Goal: Task Accomplishment & Management: Use online tool/utility

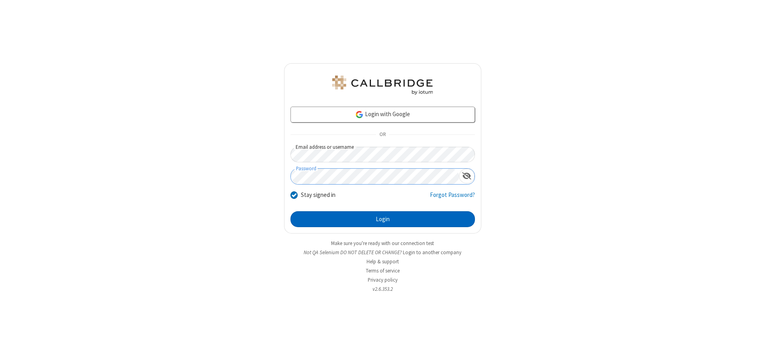
click at [382, 219] on button "Login" at bounding box center [382, 219] width 184 height 16
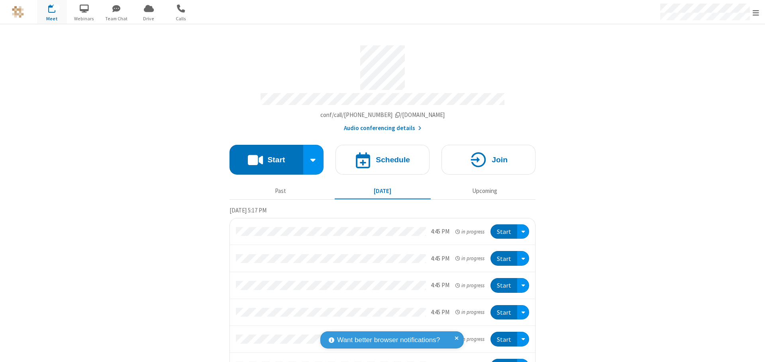
click at [263, 156] on button "Start" at bounding box center [266, 160] width 74 height 30
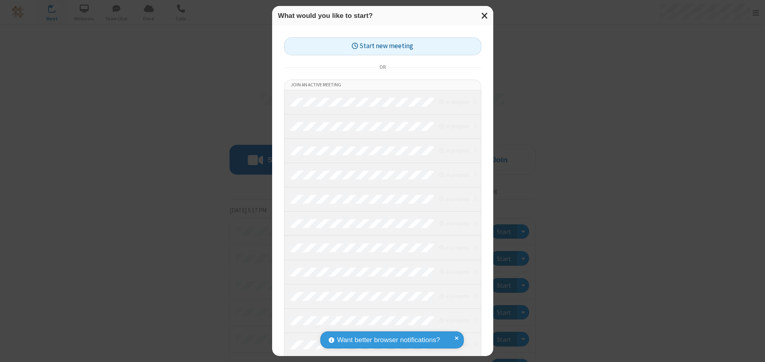
click at [382, 46] on button "Start new meeting" at bounding box center [382, 46] width 197 height 18
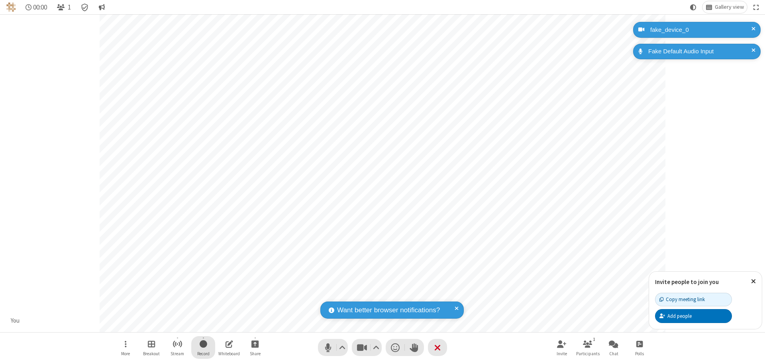
click at [203, 348] on span "Start recording" at bounding box center [203, 344] width 8 height 10
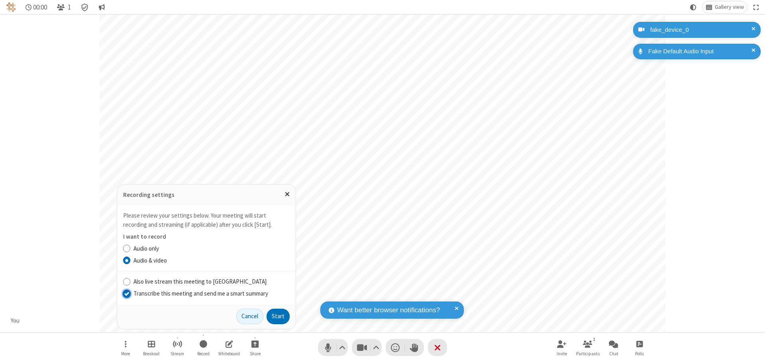
click at [126, 293] on input "Transcribe this meeting and send me a smart summary" at bounding box center [127, 293] width 8 height 8
click at [211, 260] on label "Audio & video" at bounding box center [211, 260] width 156 height 9
click at [131, 260] on input "Audio & video" at bounding box center [127, 260] width 8 height 8
click at [278, 317] on button "Start" at bounding box center [277, 317] width 23 height 16
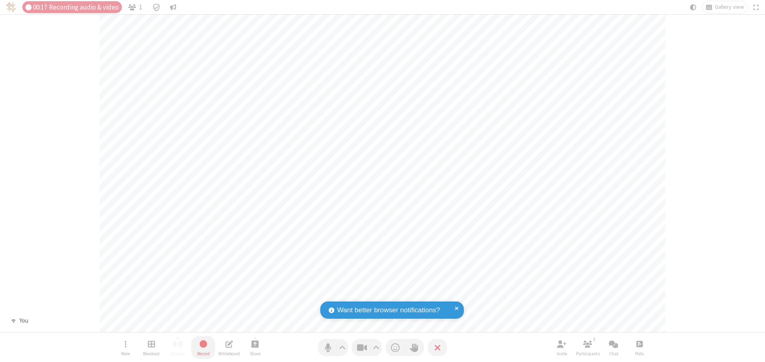
click at [203, 348] on span "Stop recording" at bounding box center [203, 344] width 9 height 10
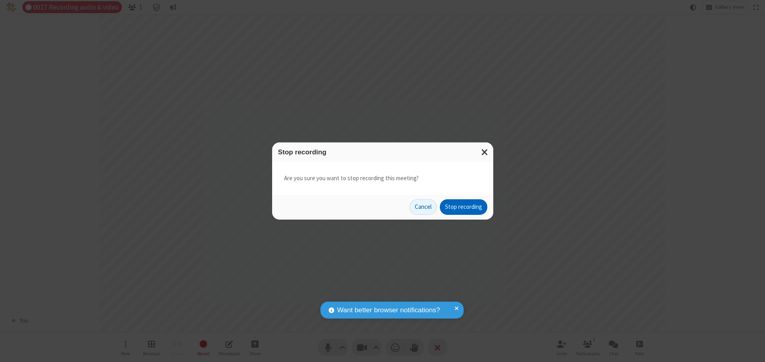
click at [463, 207] on button "Stop recording" at bounding box center [463, 207] width 47 height 16
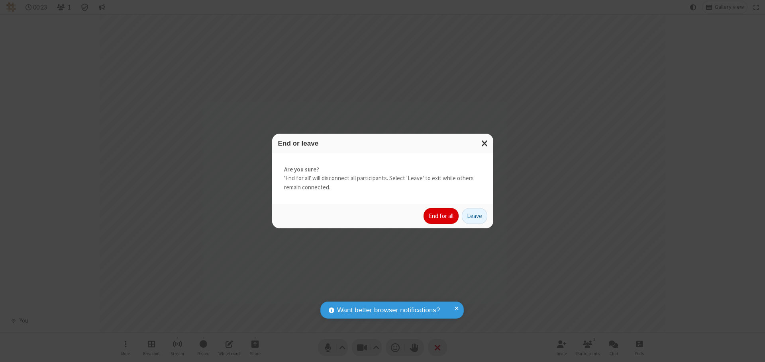
click at [441, 216] on button "End for all" at bounding box center [440, 216] width 35 height 16
